Goal: Information Seeking & Learning: Learn about a topic

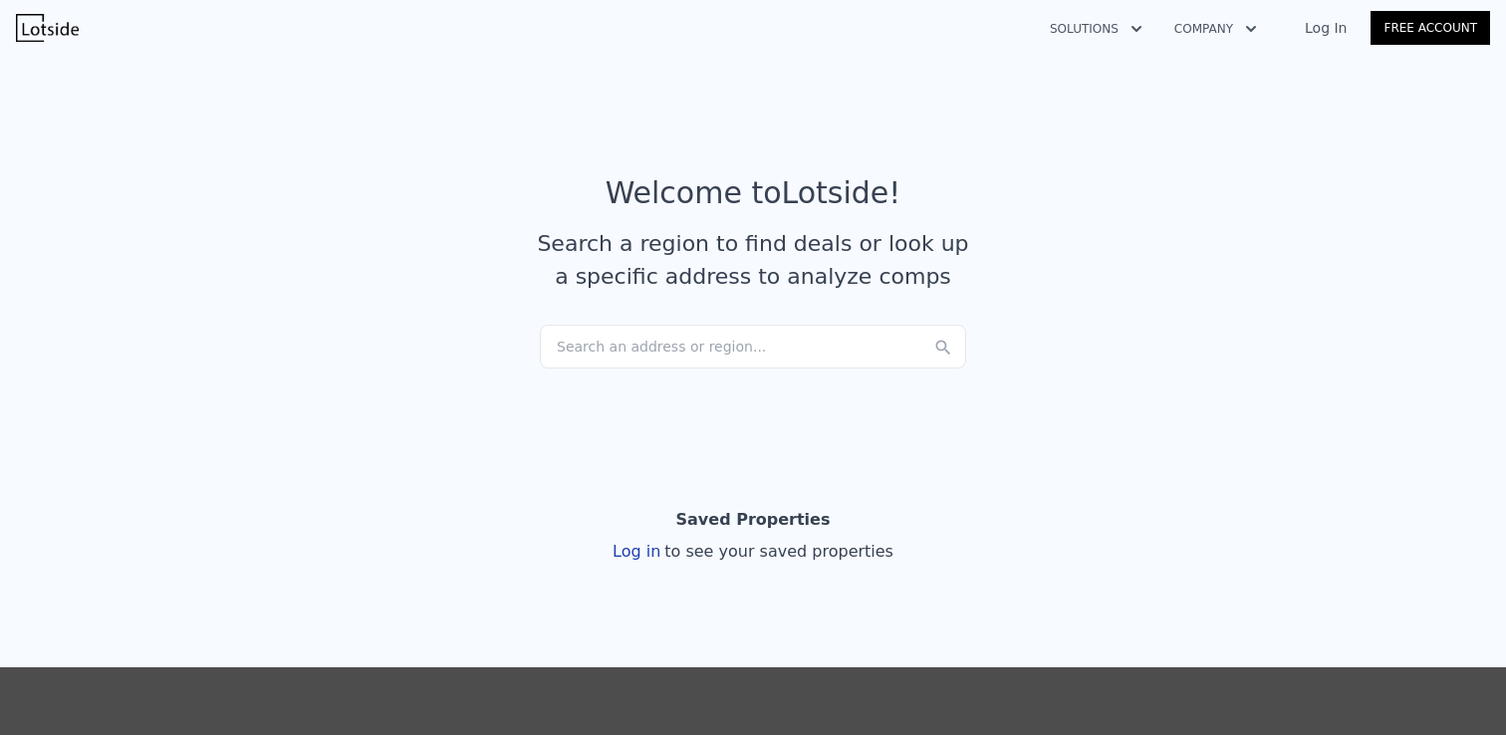
click at [621, 353] on div "Search an address or region..." at bounding box center [753, 347] width 426 height 44
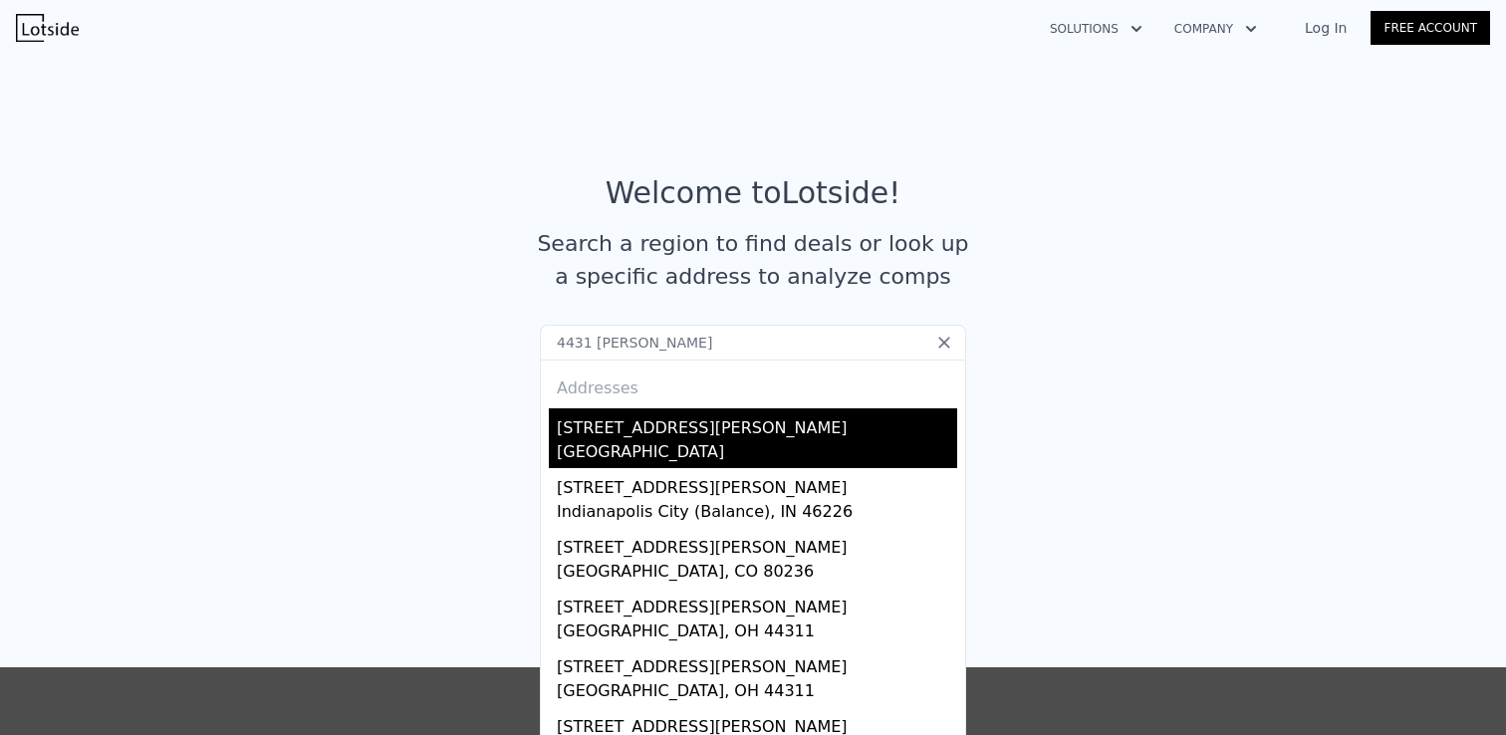
type input "4431 [PERSON_NAME]"
click at [638, 440] on div "[GEOGRAPHIC_DATA]" at bounding box center [757, 454] width 400 height 28
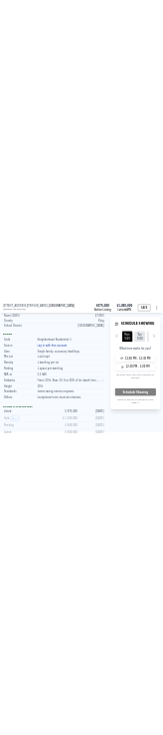
scroll to position [1257, 0]
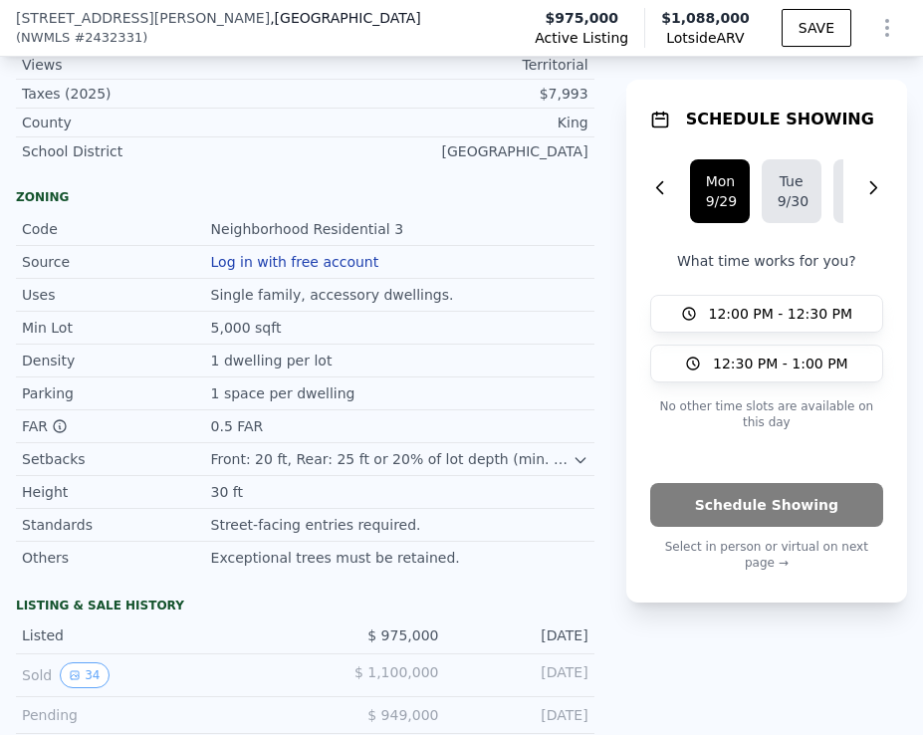
click at [276, 270] on button "Log in with free account" at bounding box center [295, 262] width 168 height 16
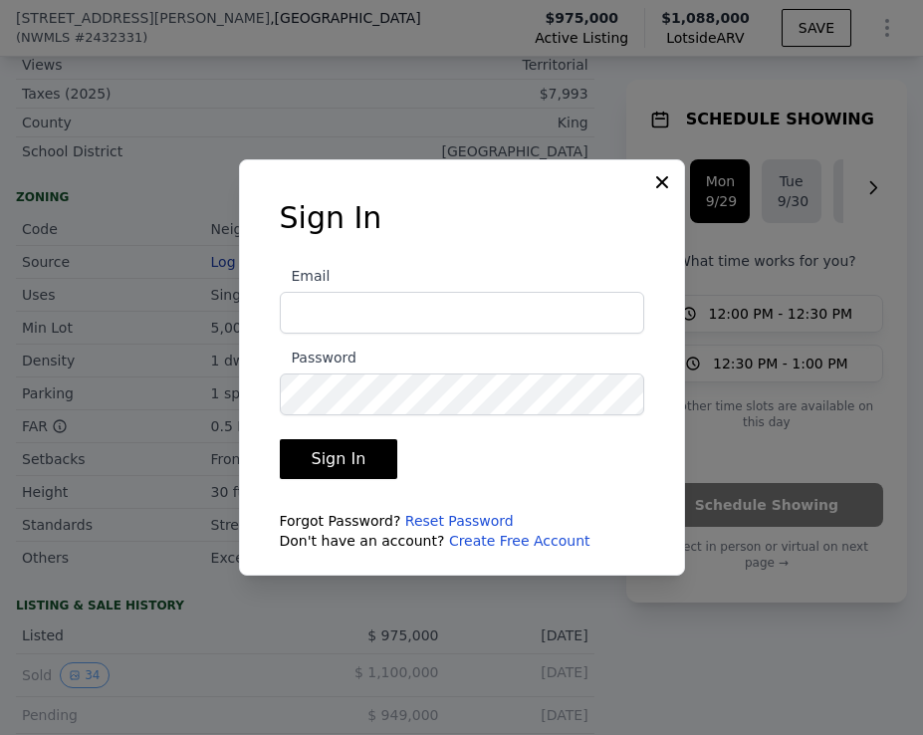
drag, startPoint x: 657, startPoint y: 181, endPoint x: 794, endPoint y: 249, distance: 152.3
click at [657, 180] on icon at bounding box center [662, 182] width 20 height 20
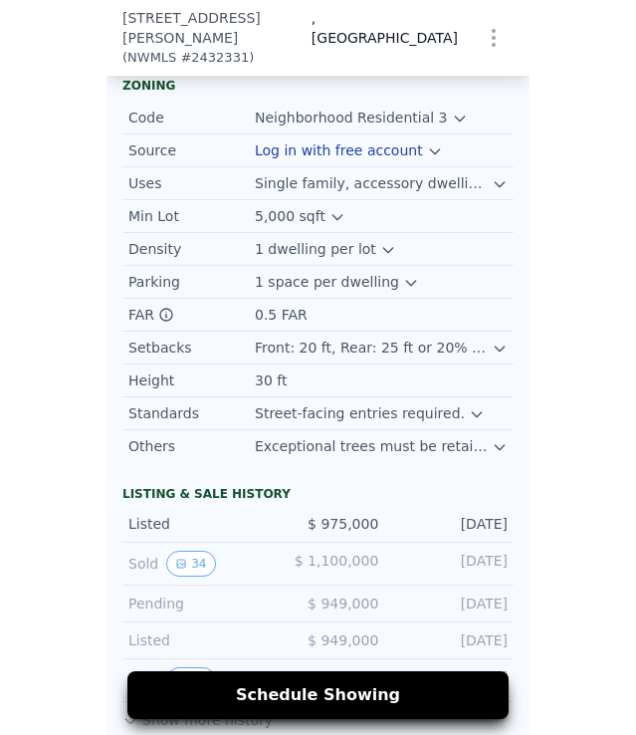
scroll to position [1631, 0]
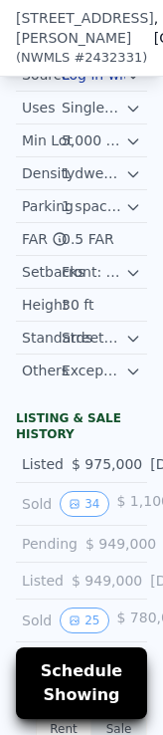
click at [140, 230] on div "Zoning Code Neighborhood Residential 3 Source Log in with free account Uses Sin…" at bounding box center [81, 194] width 163 height 384
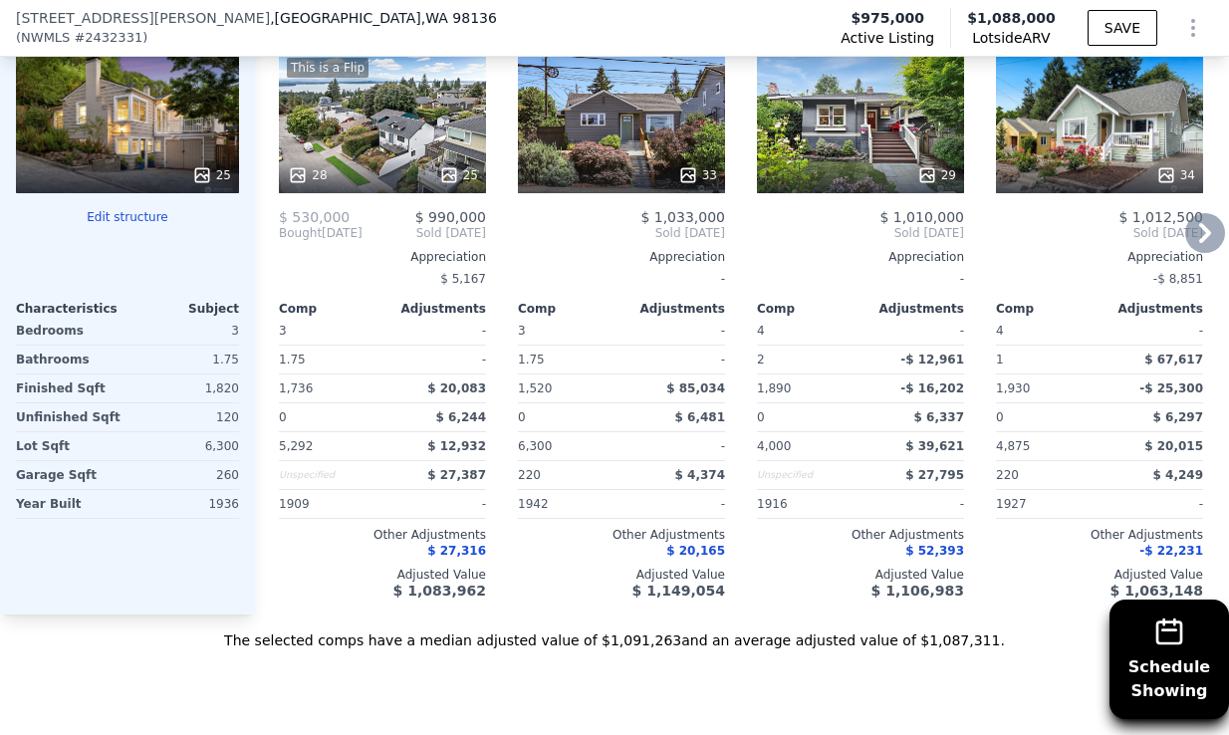
scroll to position [2536, 0]
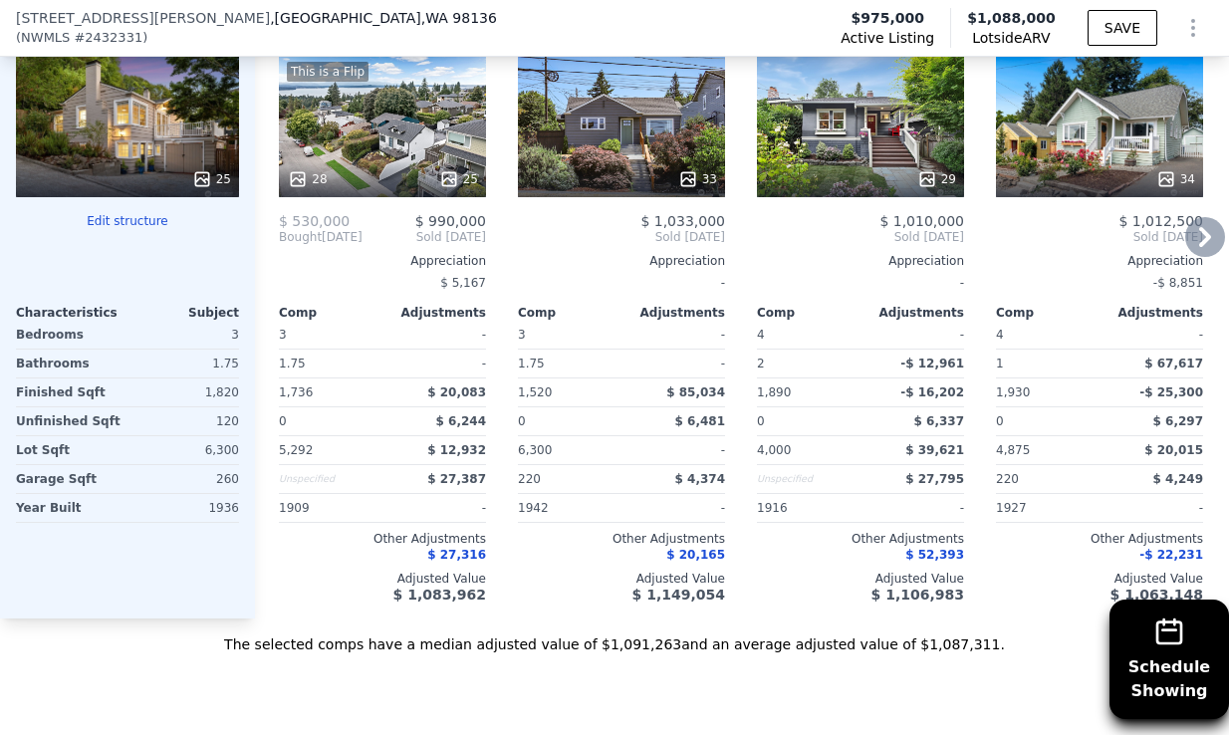
click at [496, 619] on div "Comp A ( 0.27 miles) [STREET_ADDRESS] This is a Flip 28 25 $ 530,000 $ 990,000 …" at bounding box center [742, 298] width 974 height 640
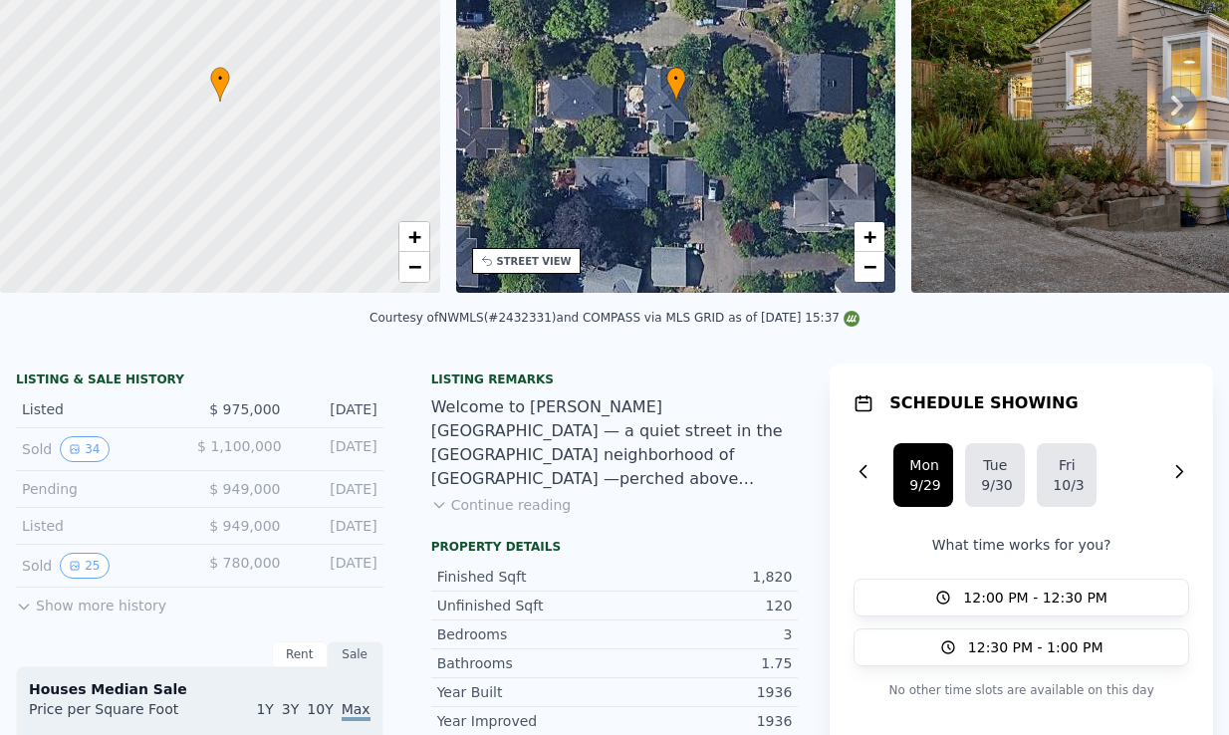
scroll to position [7, 0]
